Goal: Transaction & Acquisition: Obtain resource

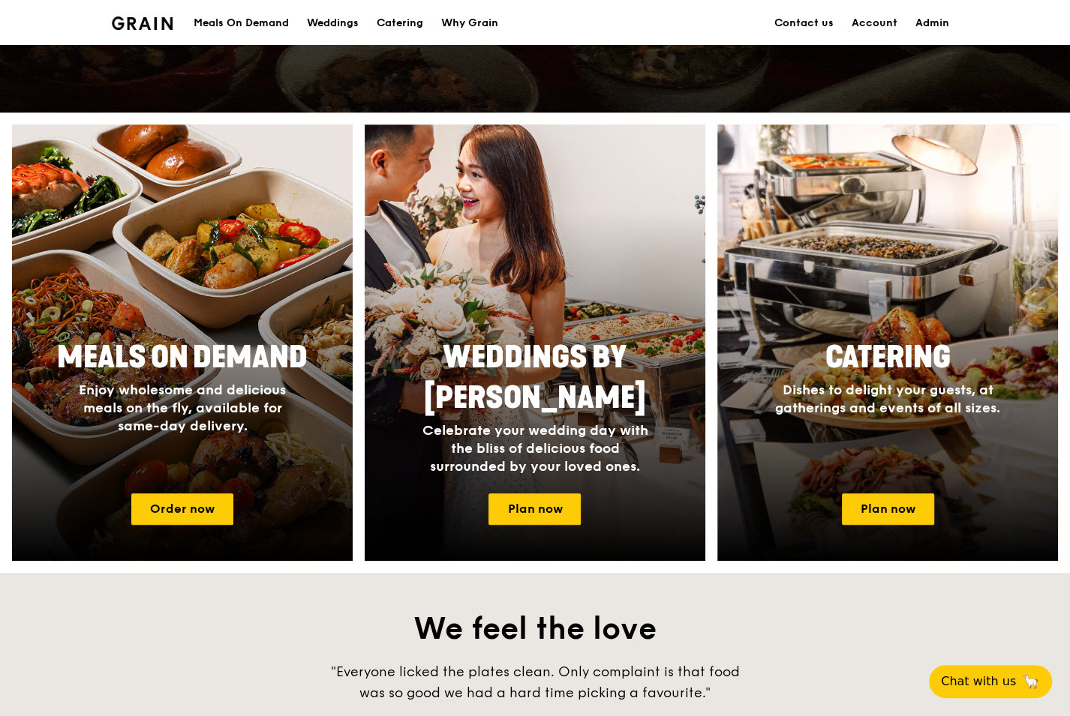
scroll to position [488, 0]
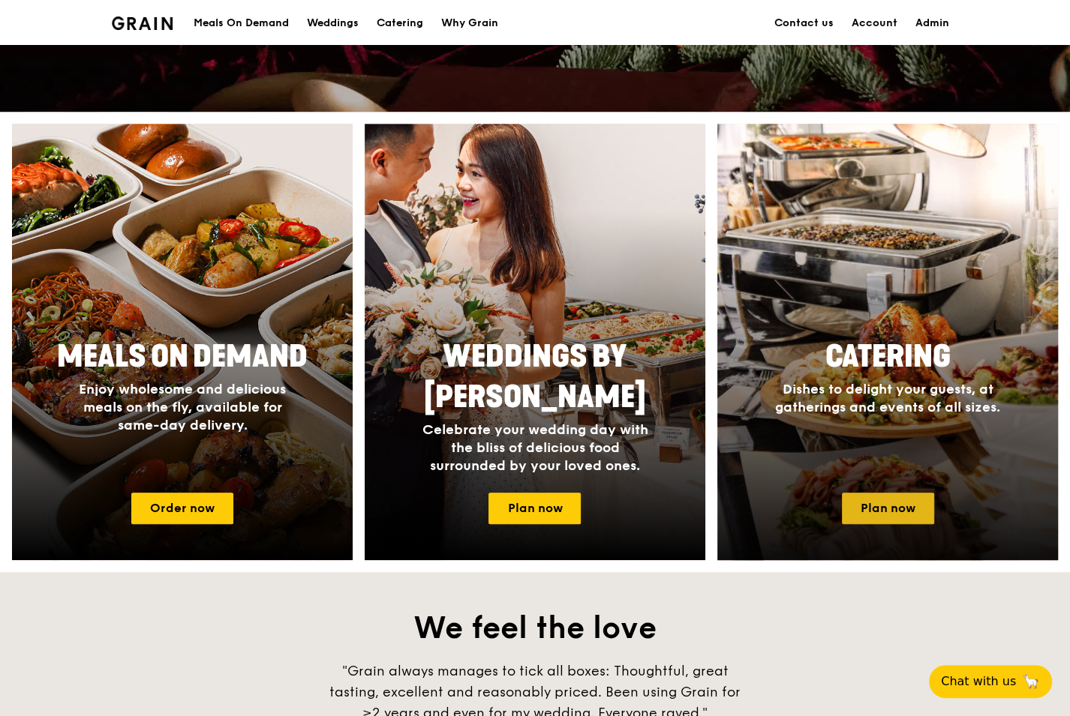
click at [907, 512] on link "Plan now" at bounding box center [888, 509] width 92 height 32
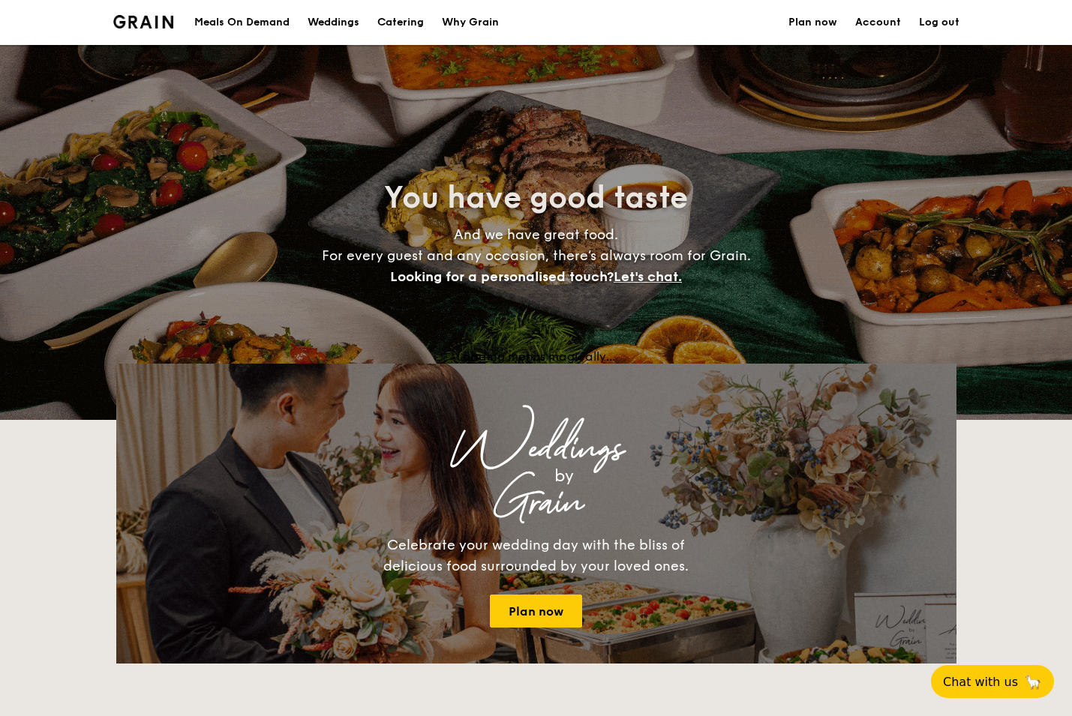
select select
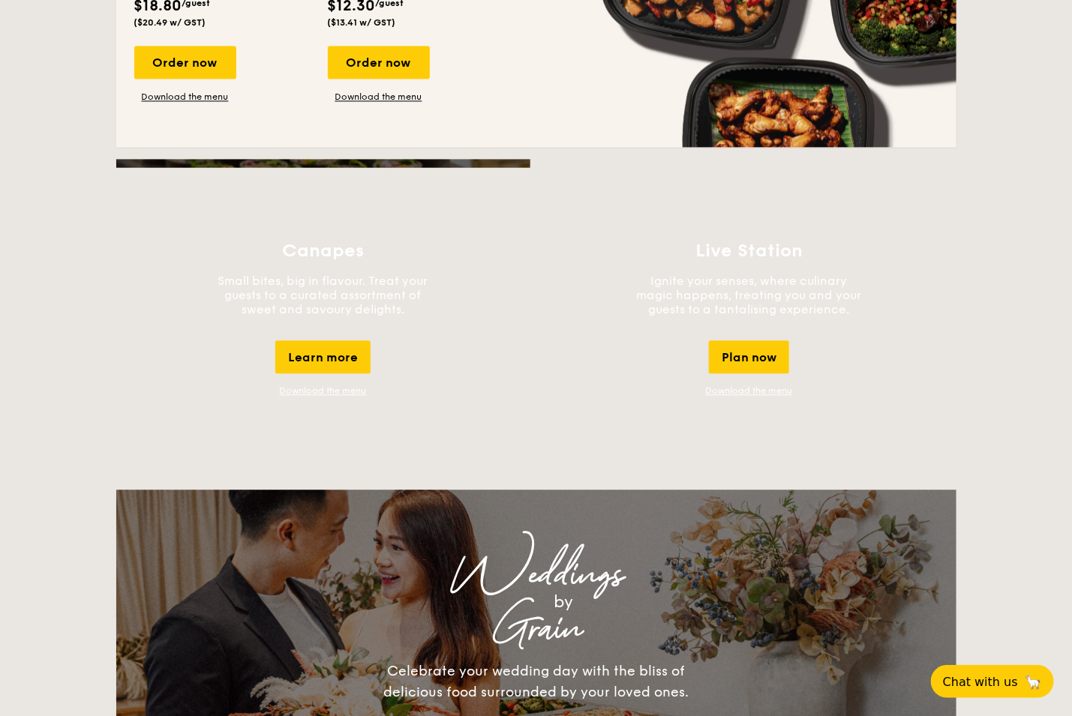
scroll to position [1177, 0]
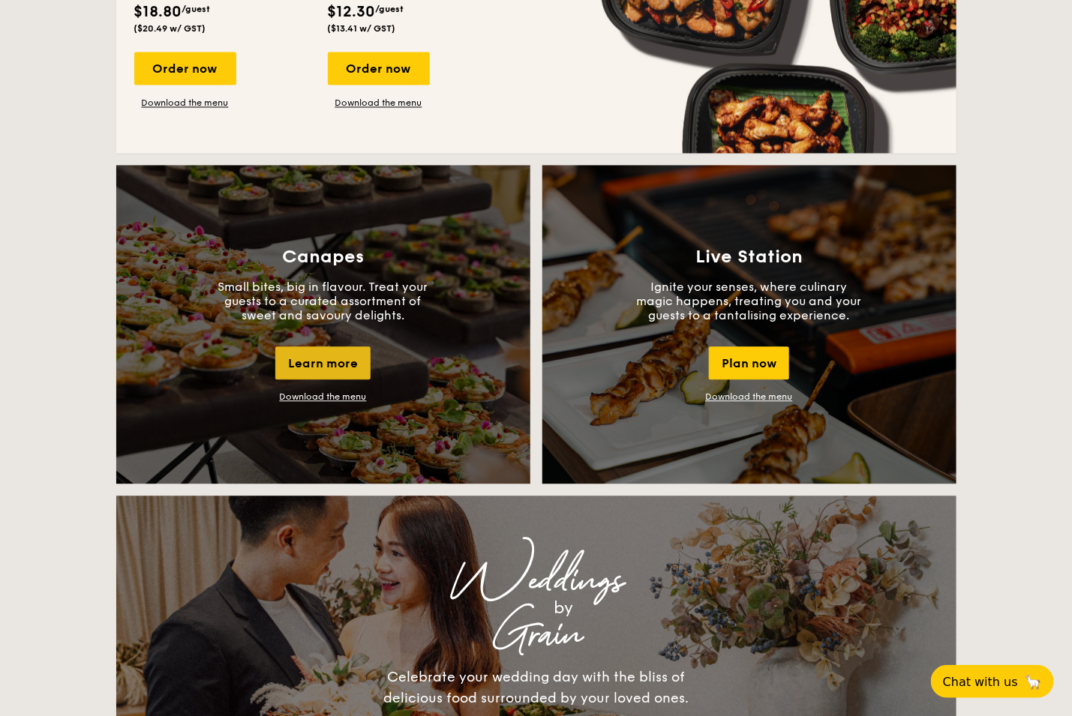
click at [324, 365] on div "Learn more" at bounding box center [322, 363] width 95 height 33
click at [359, 402] on div "Canapes Small bites, big in flavour. Treat your guests to a curated assortment …" at bounding box center [323, 324] width 414 height 319
click at [359, 398] on link "Download the menu" at bounding box center [323, 397] width 87 height 11
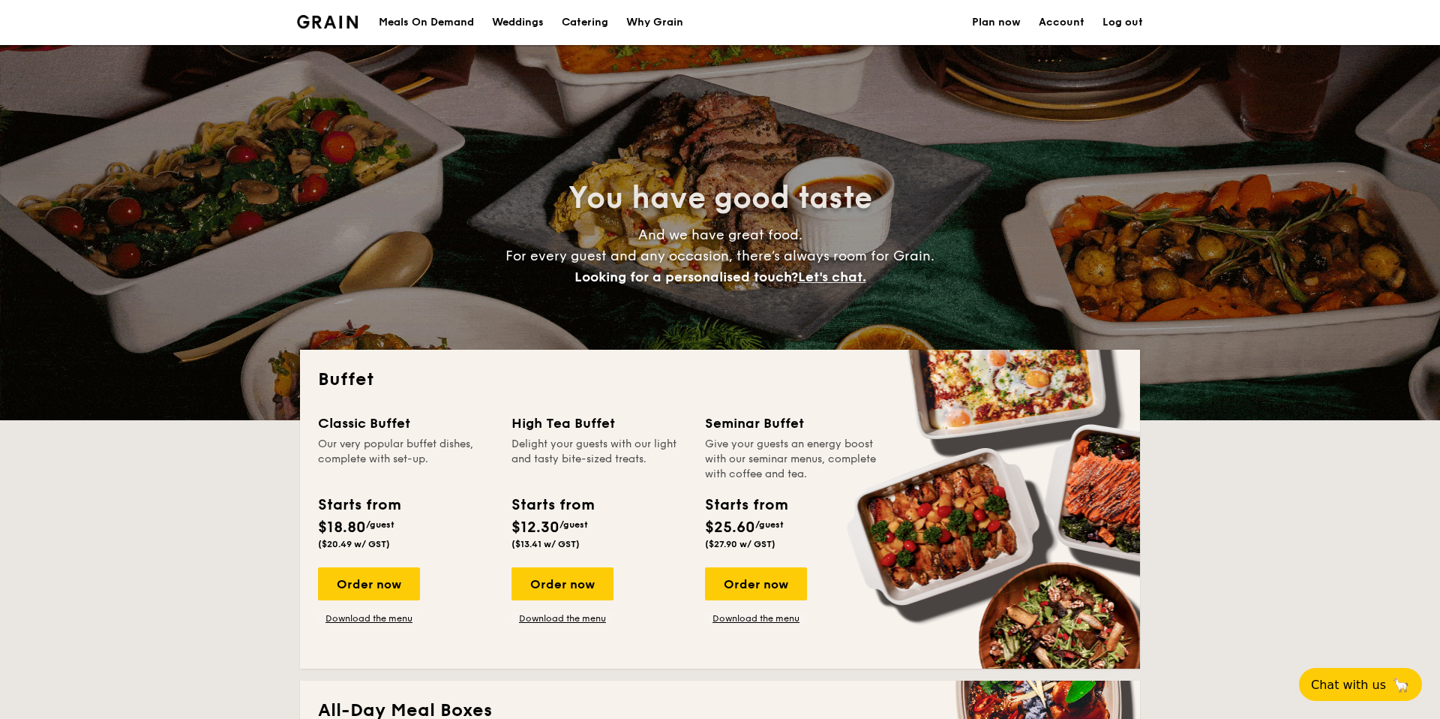
select select
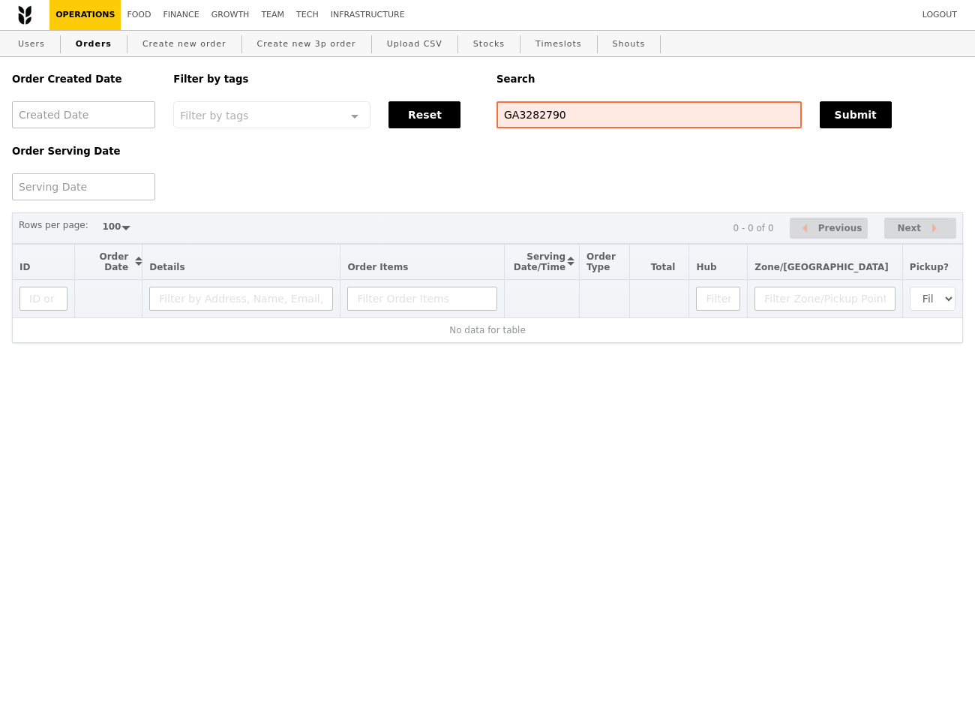
select select "100"
